Goal: Task Accomplishment & Management: Manage account settings

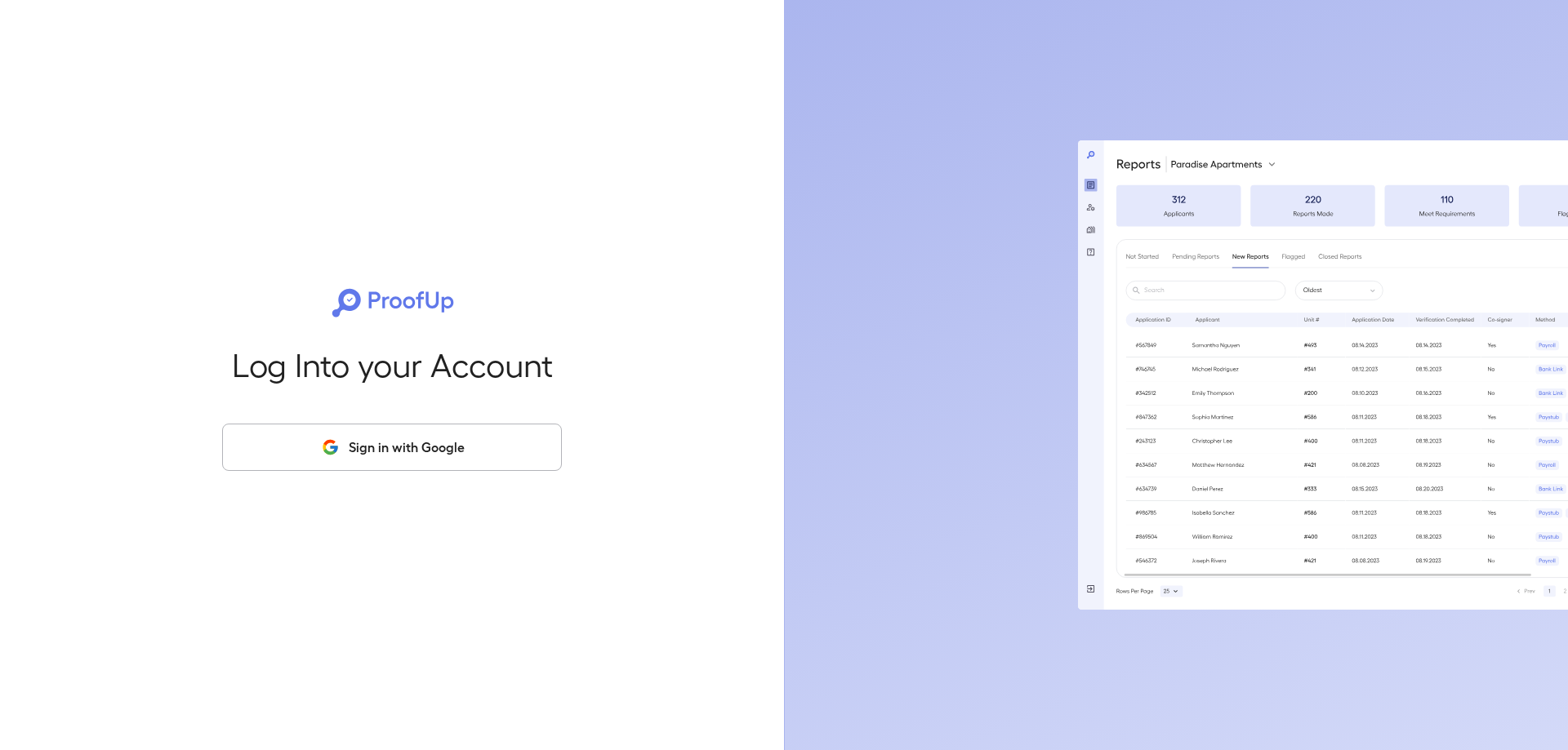
click at [421, 439] on button "Sign in with Google" at bounding box center [392, 447] width 340 height 47
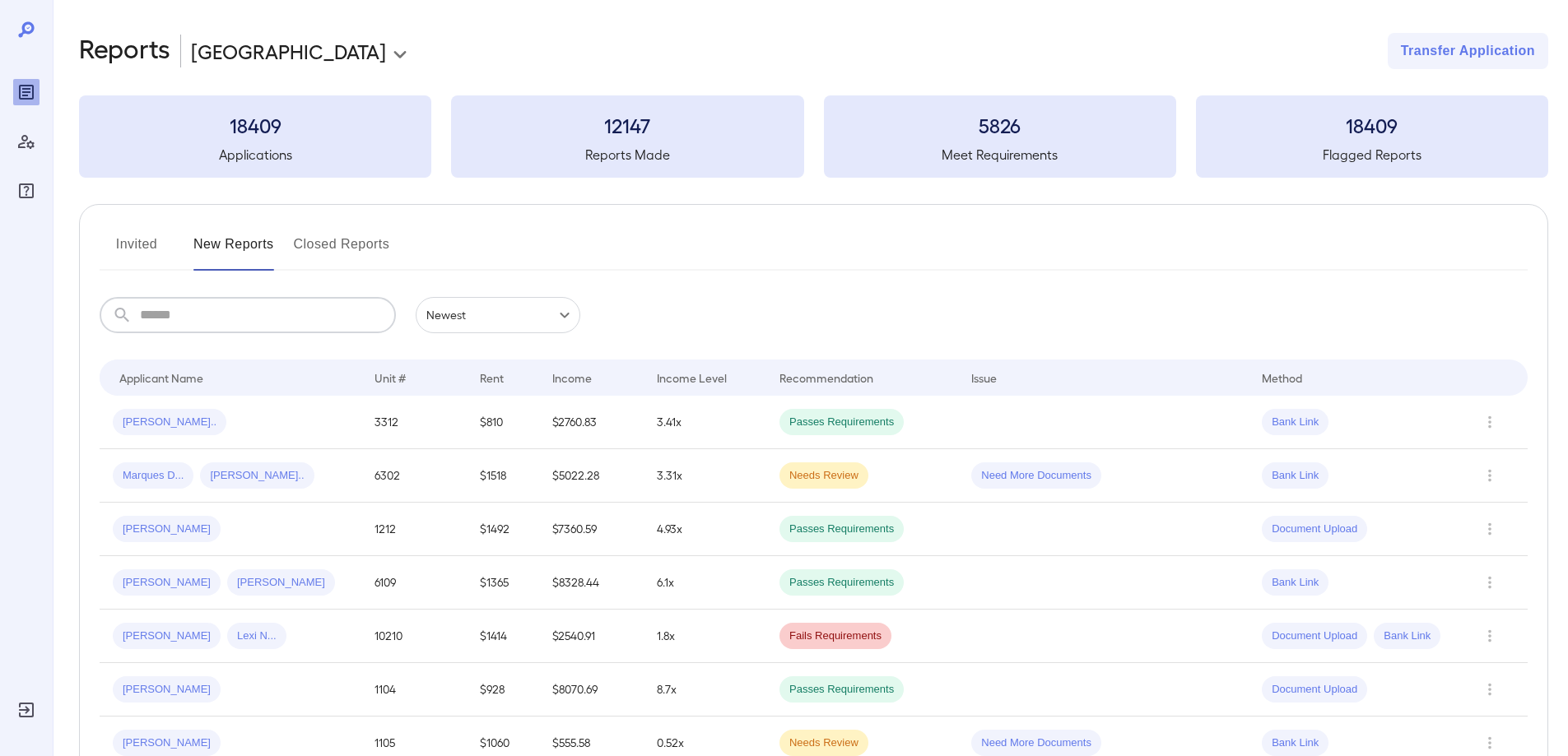
click at [173, 309] on input "text" at bounding box center [267, 315] width 256 height 36
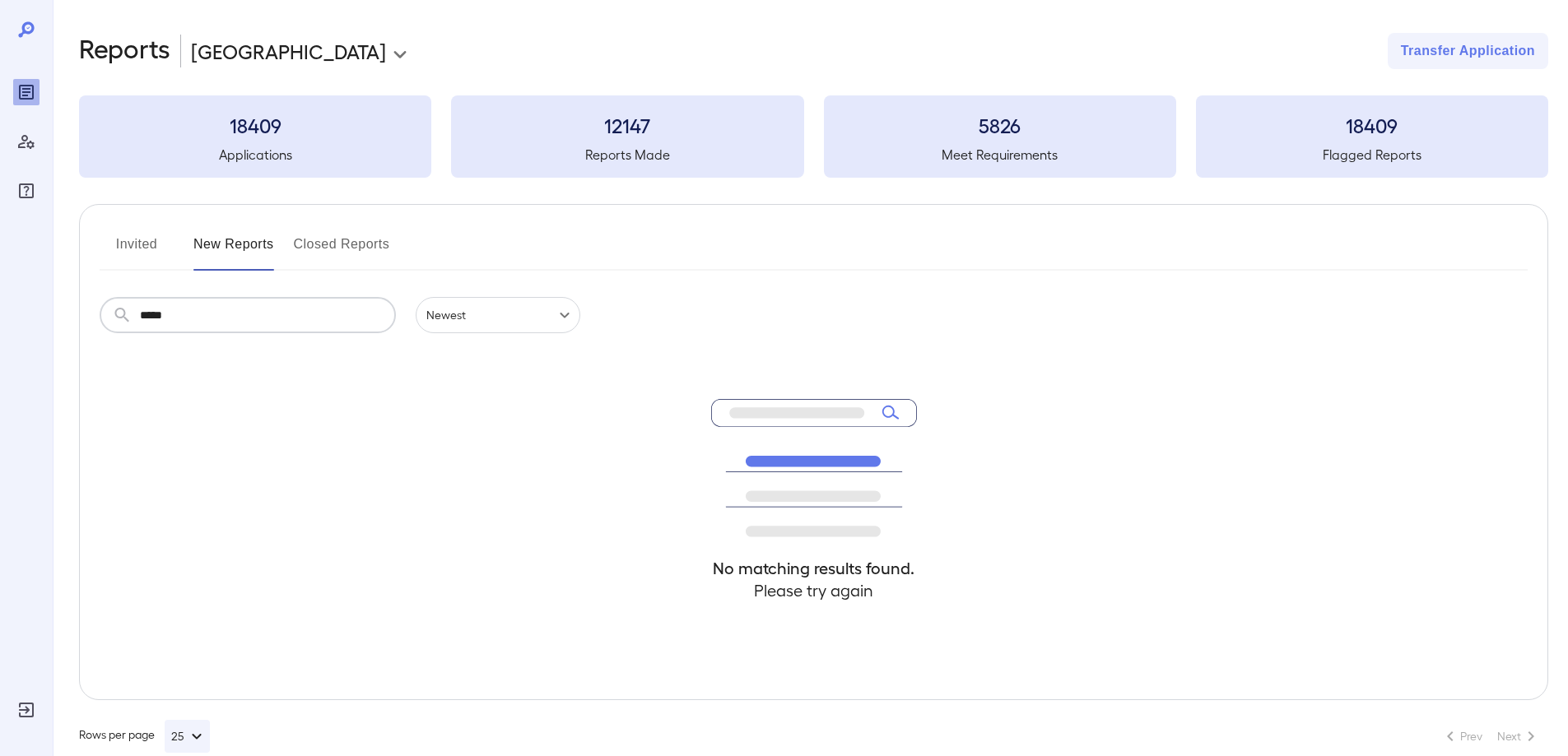
type input "*****"
click at [145, 240] on button "Invited" at bounding box center [137, 250] width 74 height 40
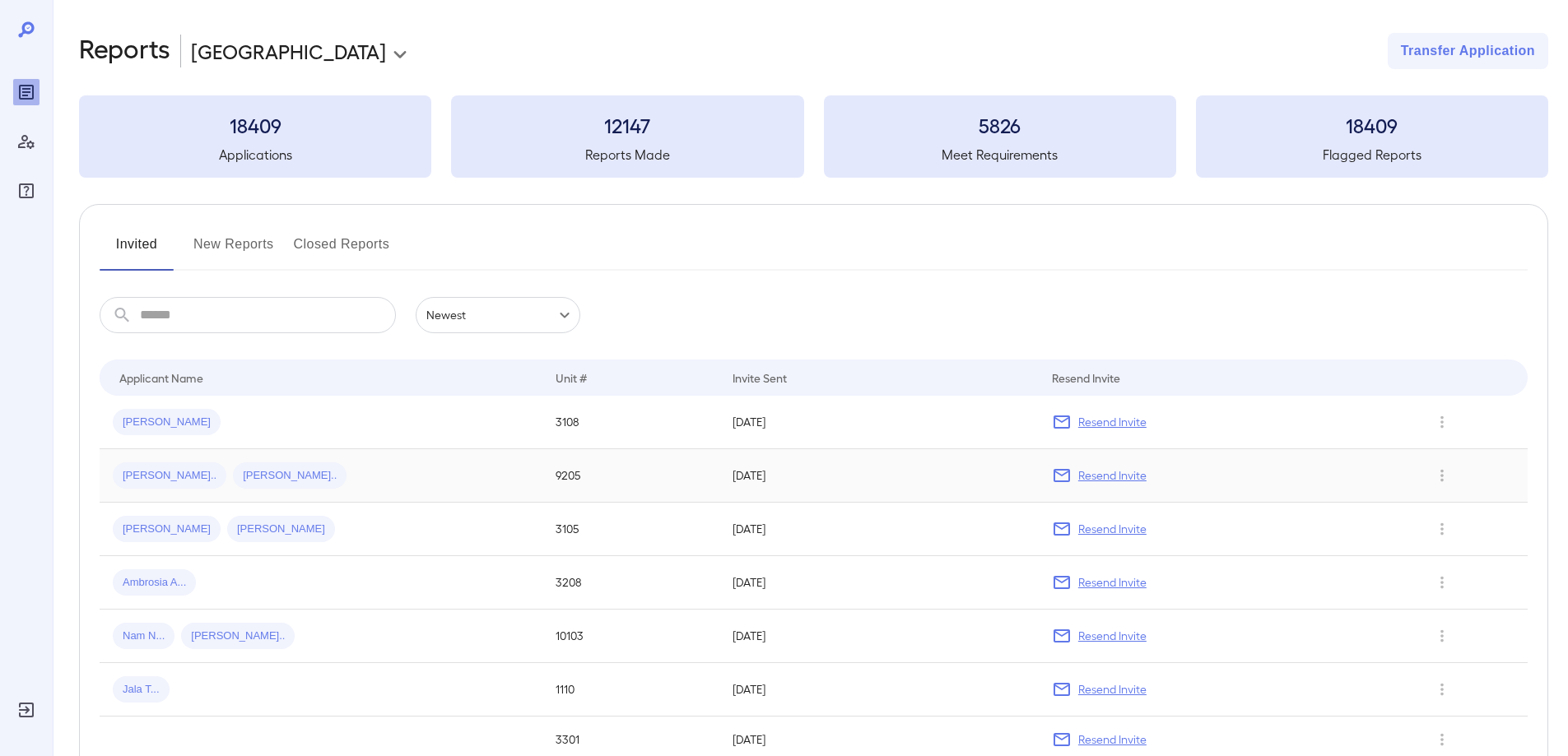
click at [343, 474] on div "[PERSON_NAME].. [PERSON_NAME].." at bounding box center [321, 475] width 416 height 26
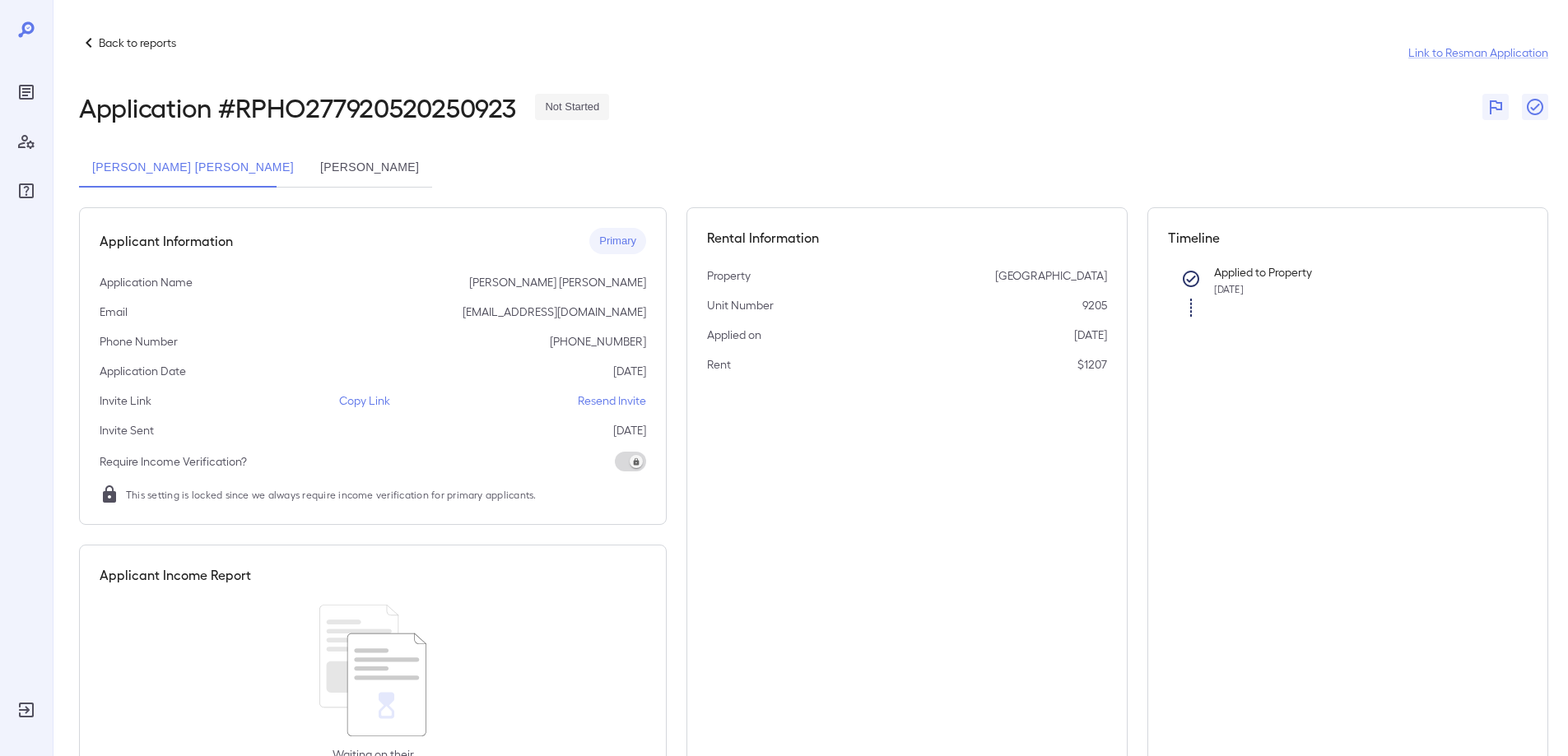
click at [618, 398] on p "Resend Invite" at bounding box center [611, 400] width 69 height 16
click at [377, 169] on button "[PERSON_NAME]" at bounding box center [370, 167] width 125 height 40
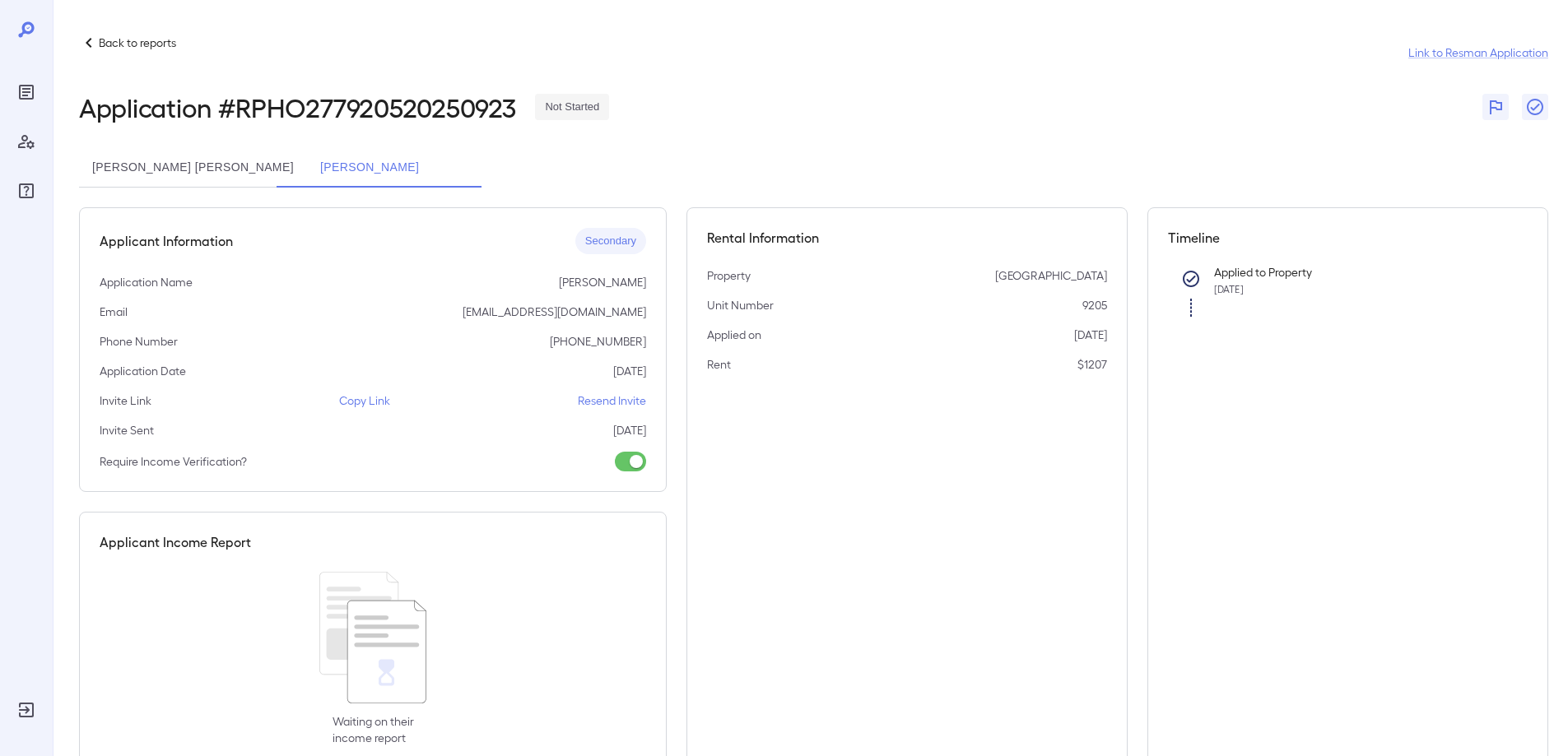
click at [590, 400] on p "Resend Invite" at bounding box center [611, 400] width 69 height 16
click at [188, 173] on button "[PERSON_NAME] [PERSON_NAME]" at bounding box center [193, 167] width 228 height 40
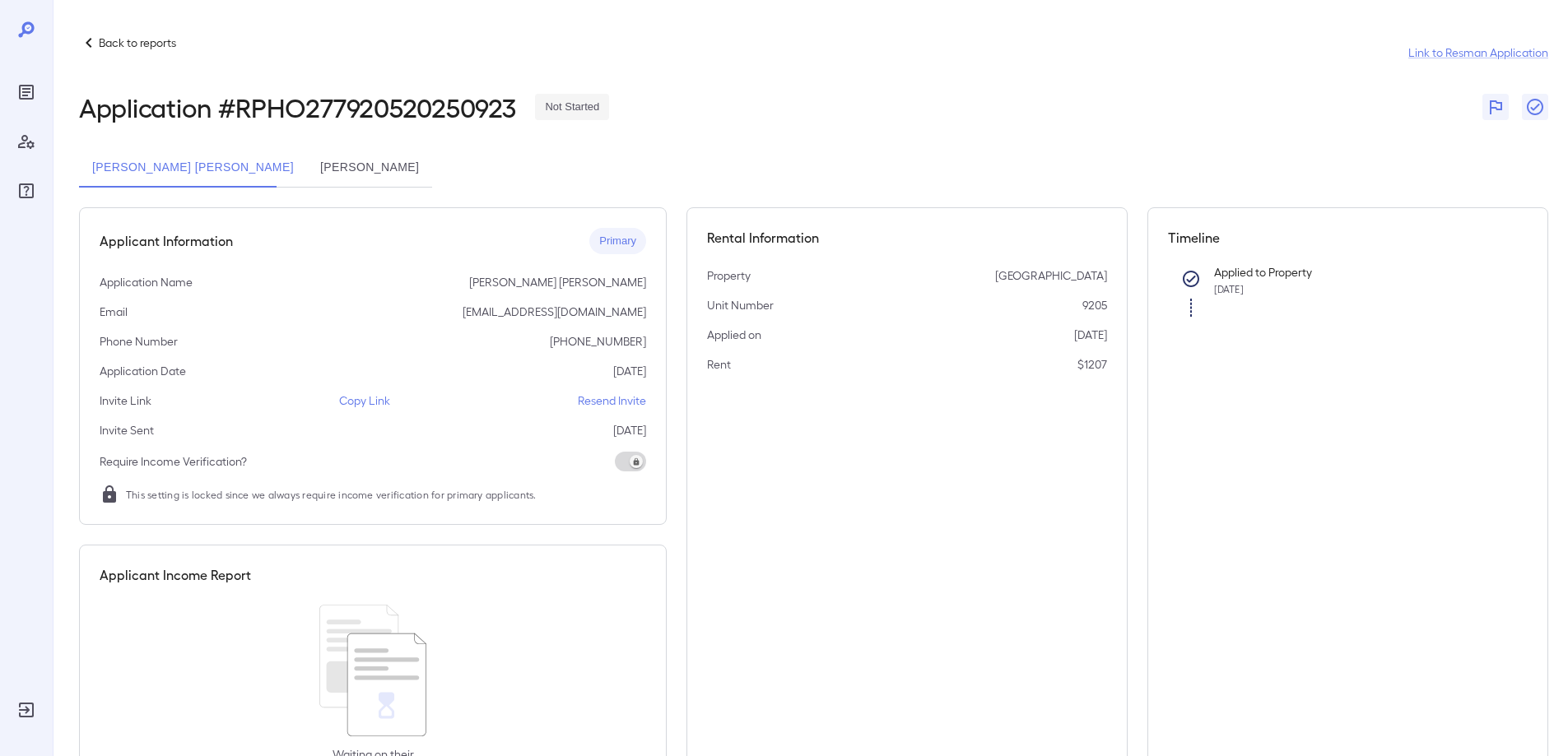
click at [590, 400] on p "Resend Invite" at bounding box center [611, 400] width 69 height 16
click at [337, 165] on button "[PERSON_NAME]" at bounding box center [370, 167] width 125 height 40
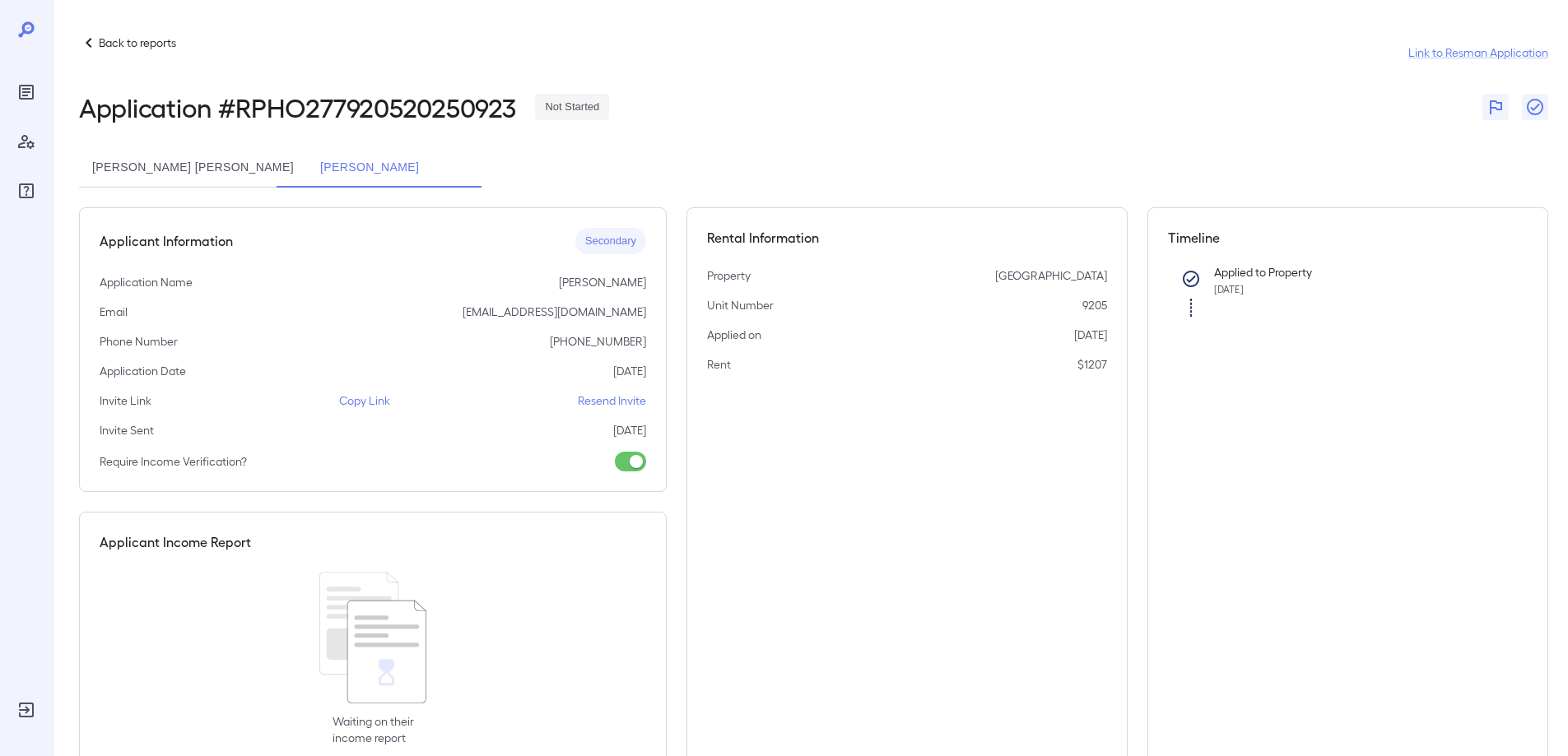
click at [230, 164] on button "[PERSON_NAME] [PERSON_NAME]" at bounding box center [193, 167] width 228 height 40
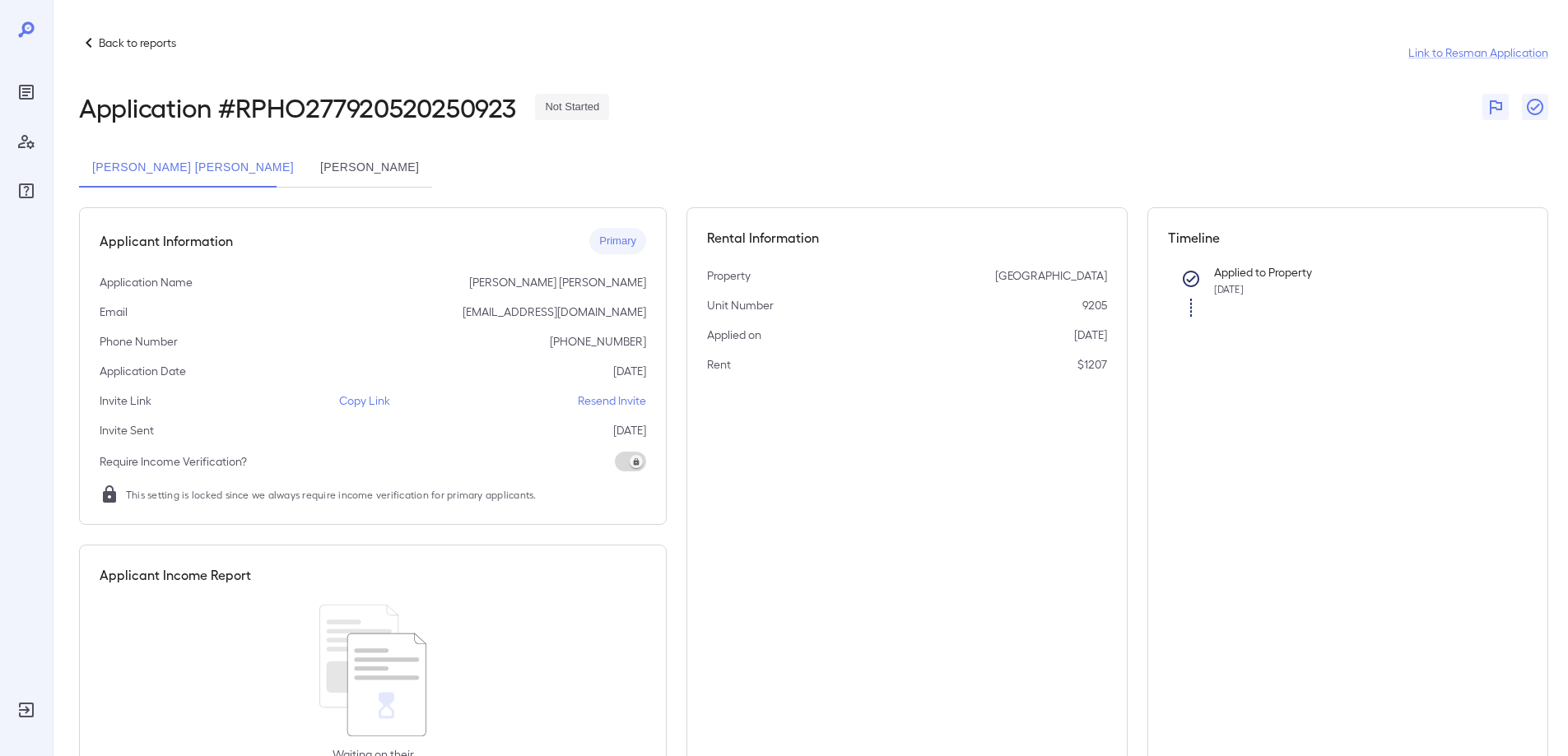
click at [375, 408] on p "Copy Link" at bounding box center [365, 400] width 51 height 16
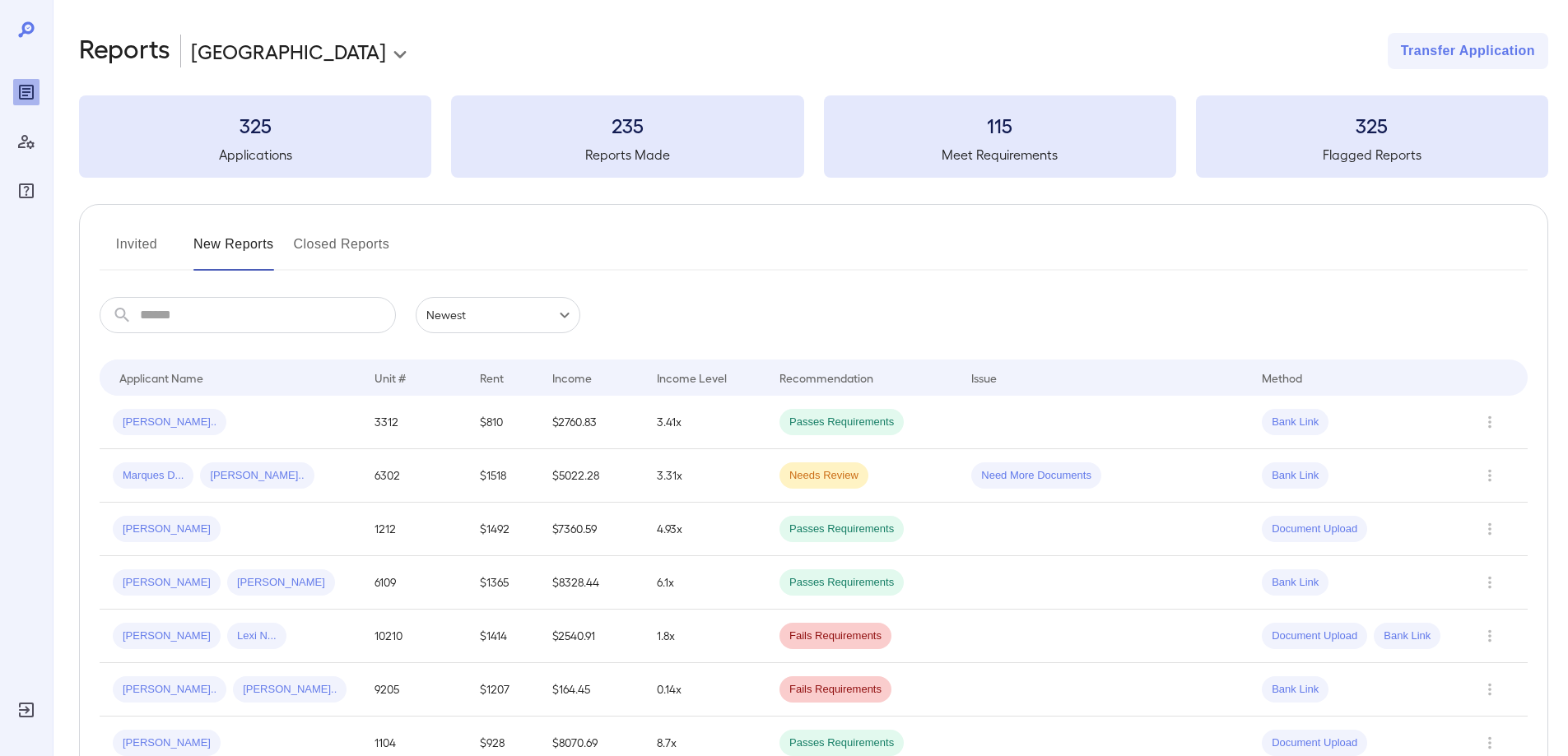
click at [143, 253] on button "Invited" at bounding box center [137, 250] width 74 height 40
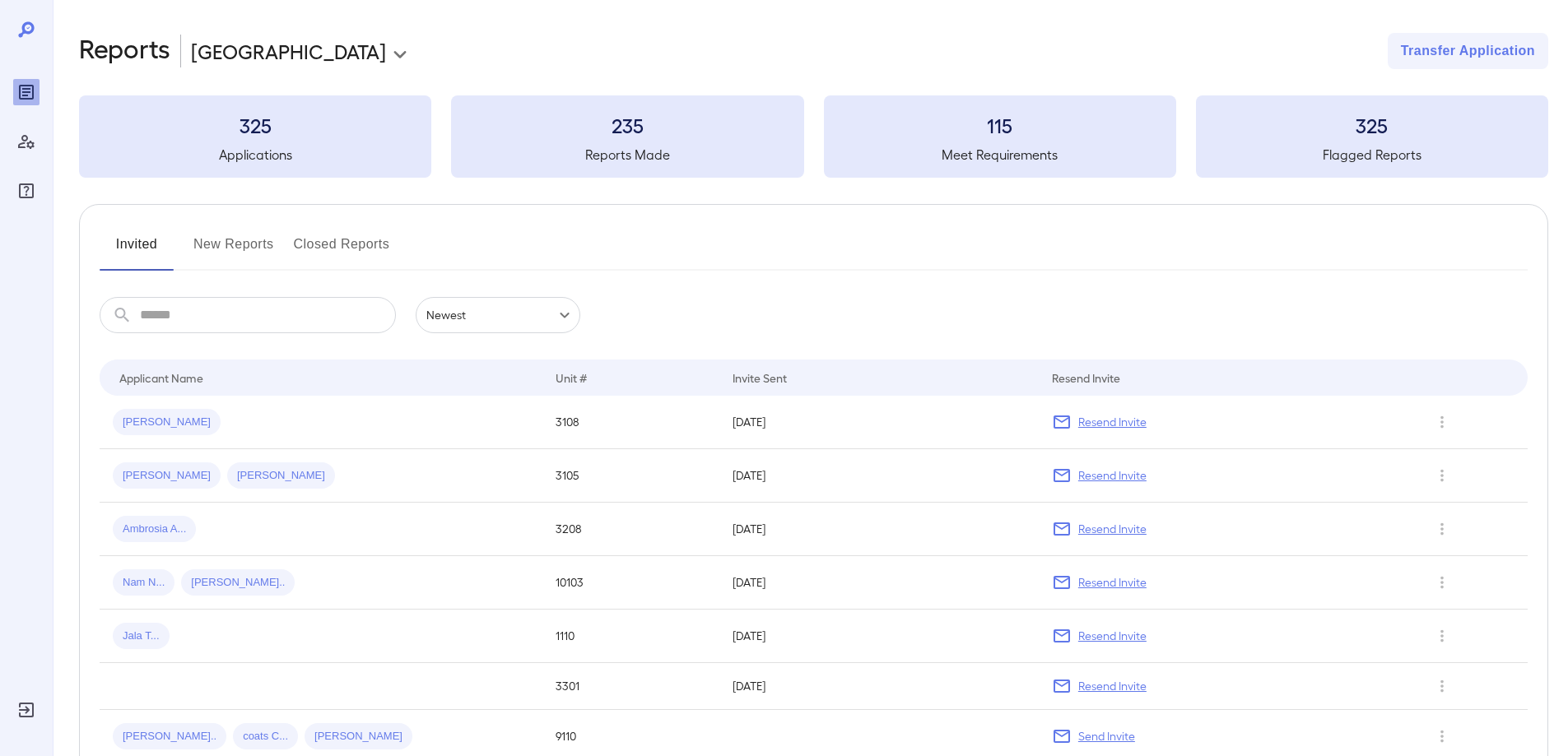
click at [222, 248] on button "New Reports" at bounding box center [233, 250] width 80 height 40
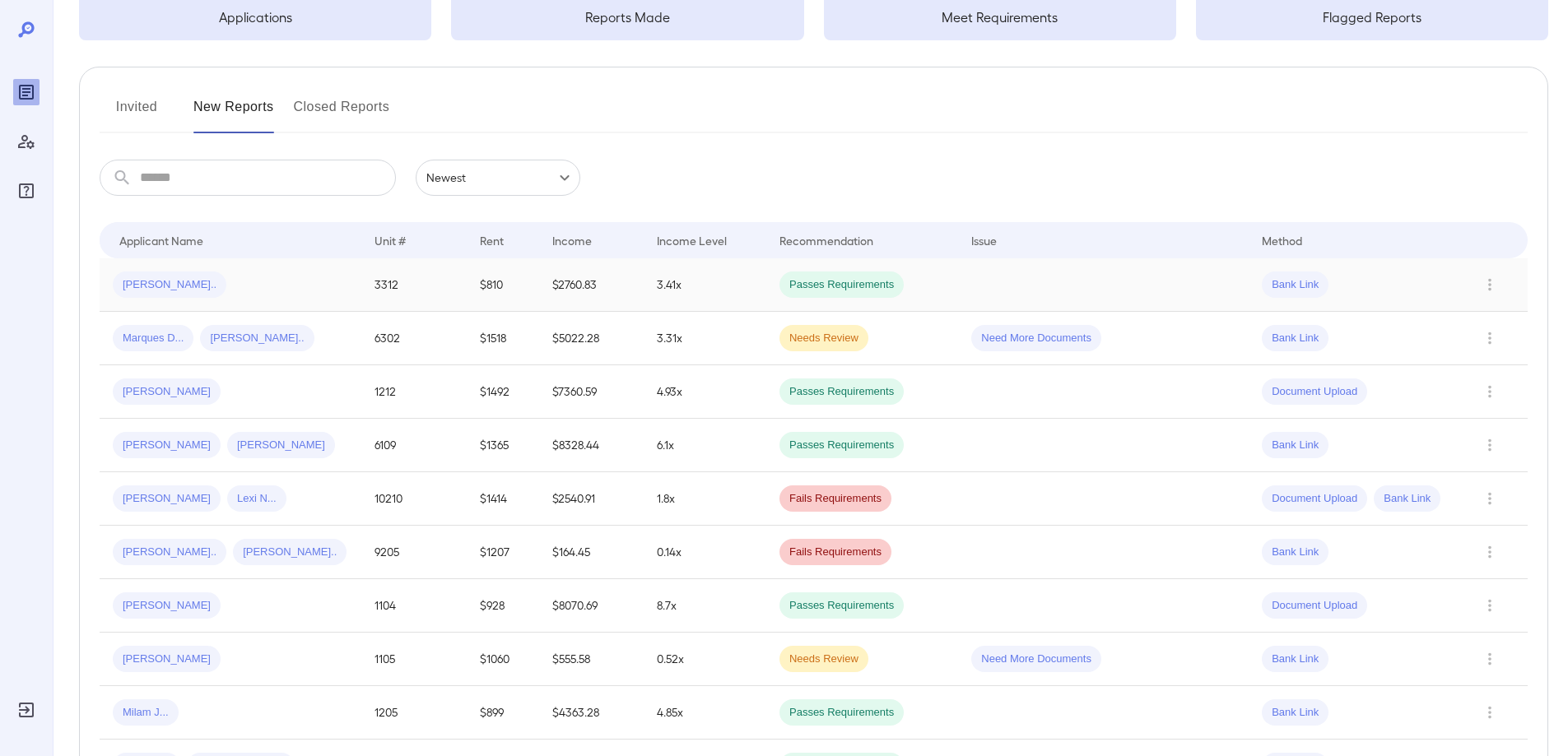
scroll to position [247, 0]
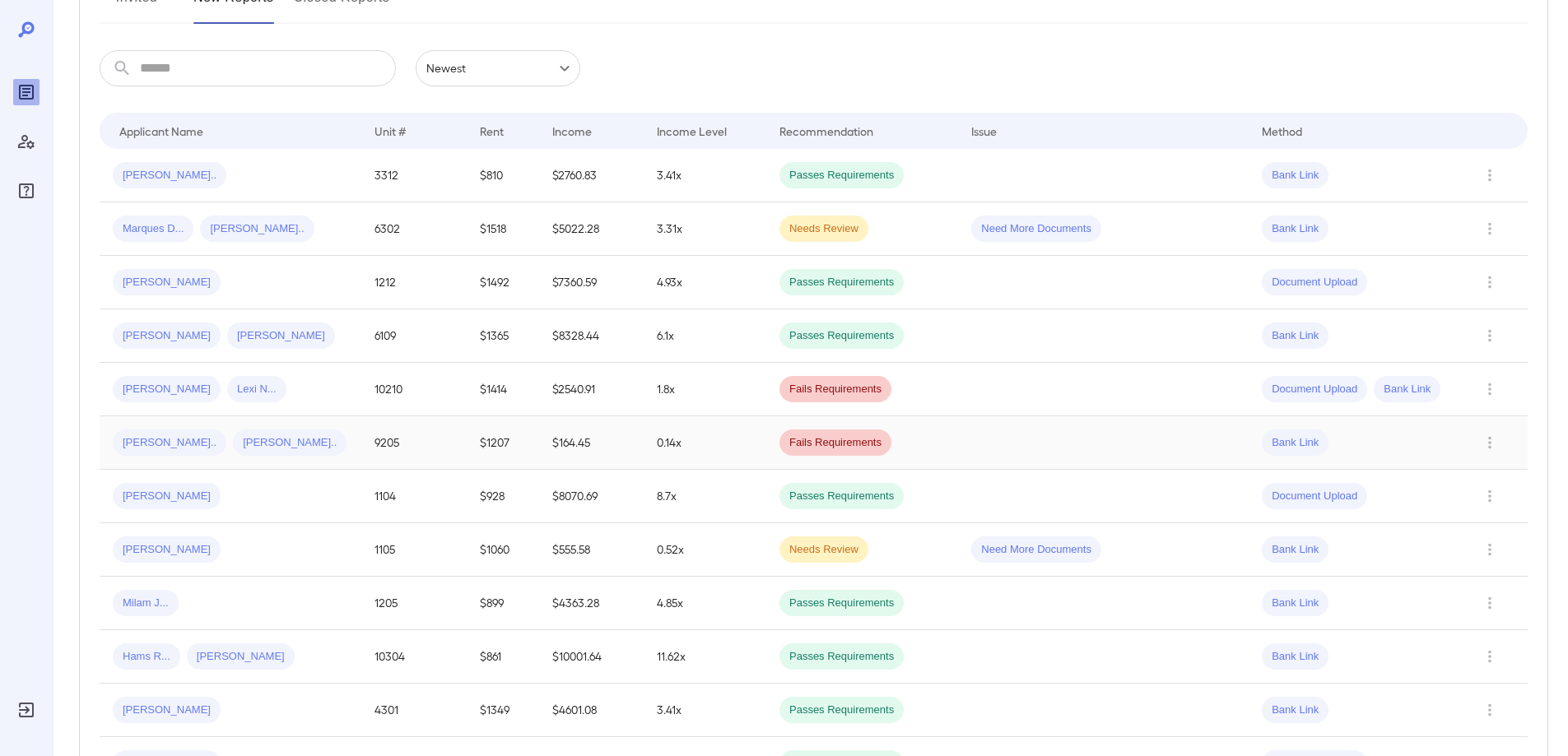
click at [292, 452] on div "[PERSON_NAME].. [PERSON_NAME].." at bounding box center [230, 442] width 235 height 26
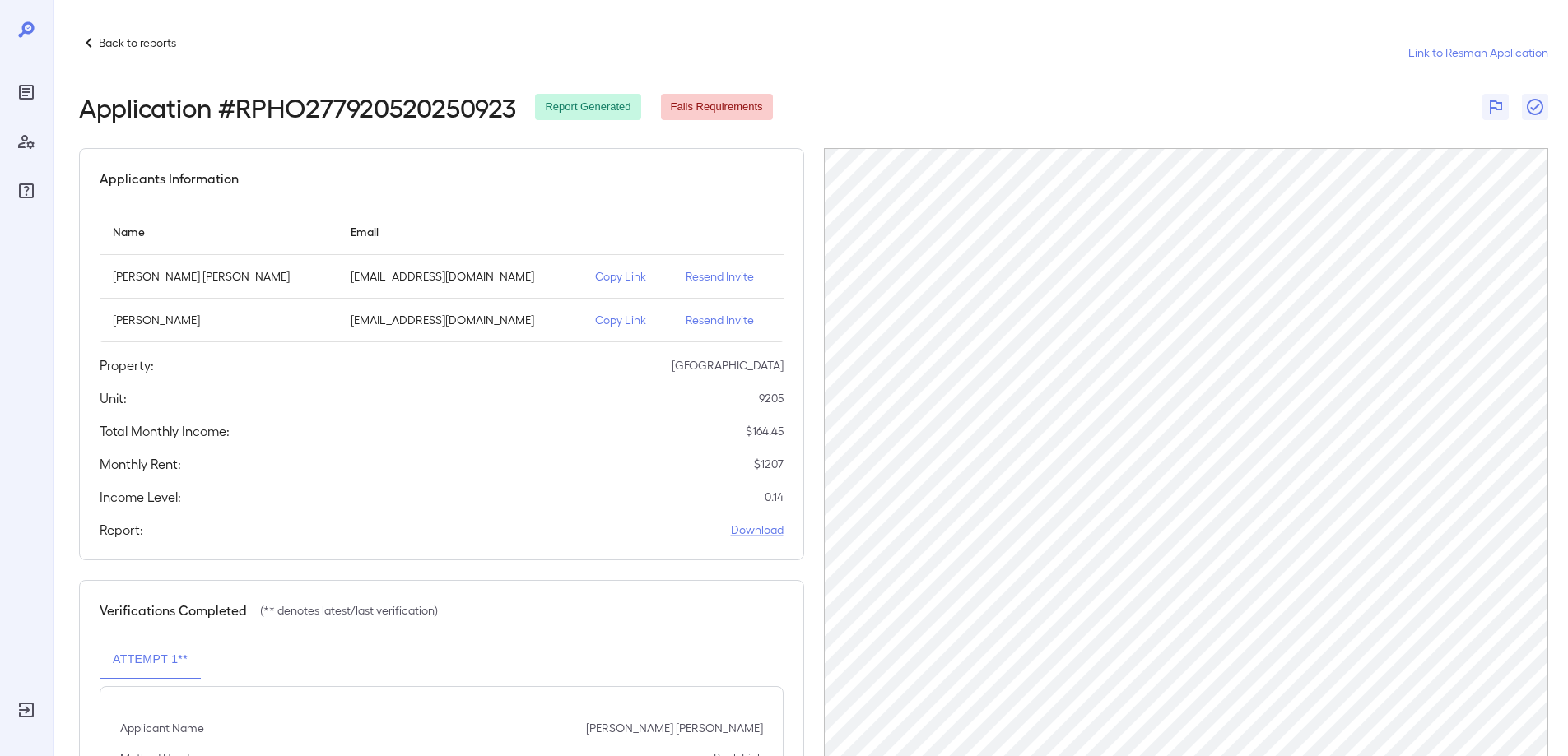
click at [137, 49] on p "Back to reports" at bounding box center [137, 42] width 77 height 16
